Goal: Transaction & Acquisition: Purchase product/service

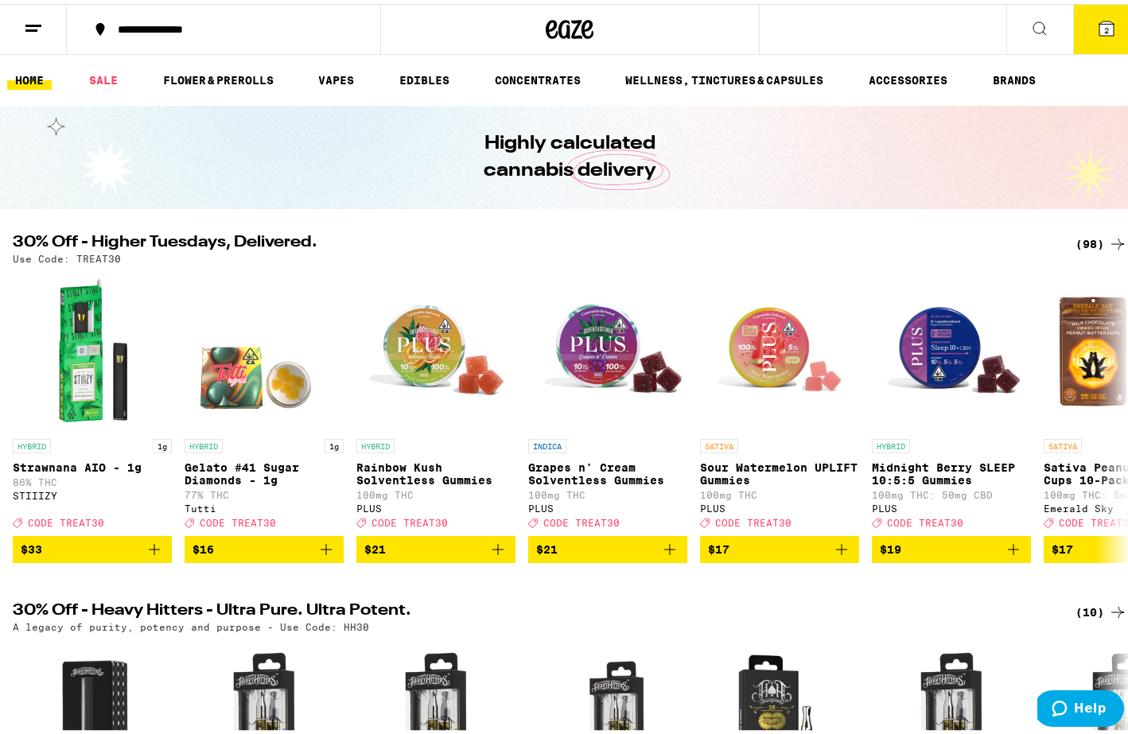
click at [1030, 24] on icon at bounding box center [1039, 24] width 19 height 19
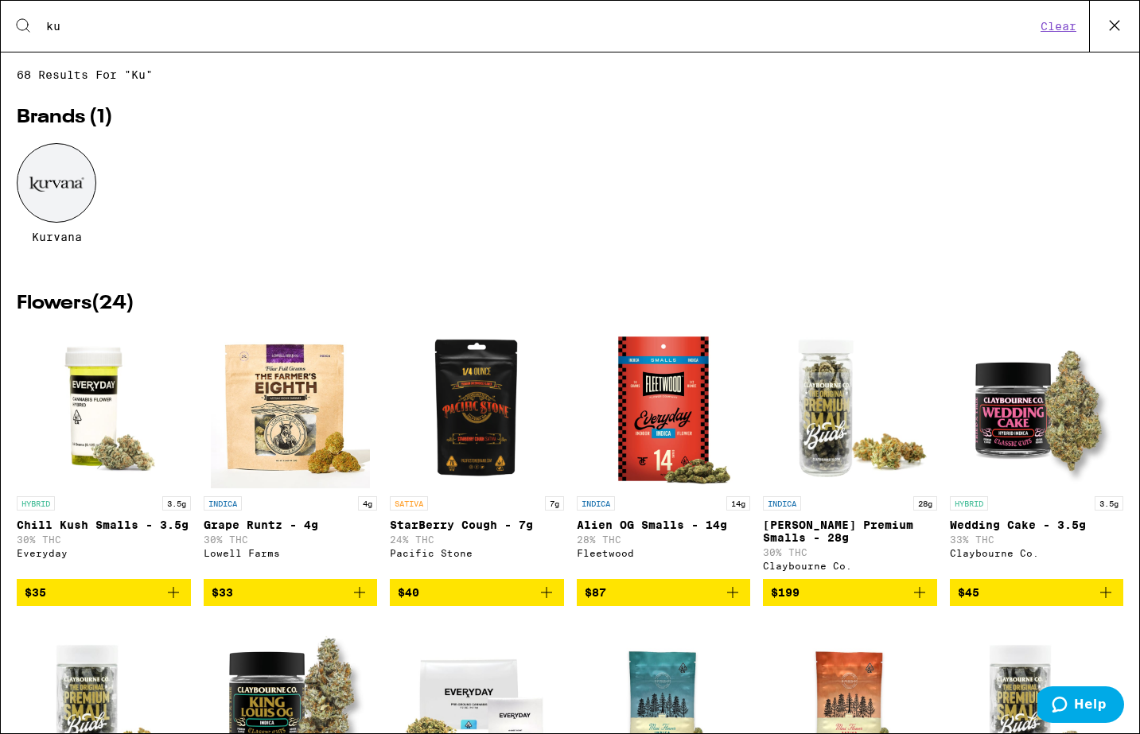
type input "kur"
